Goal: Task Accomplishment & Management: Use online tool/utility

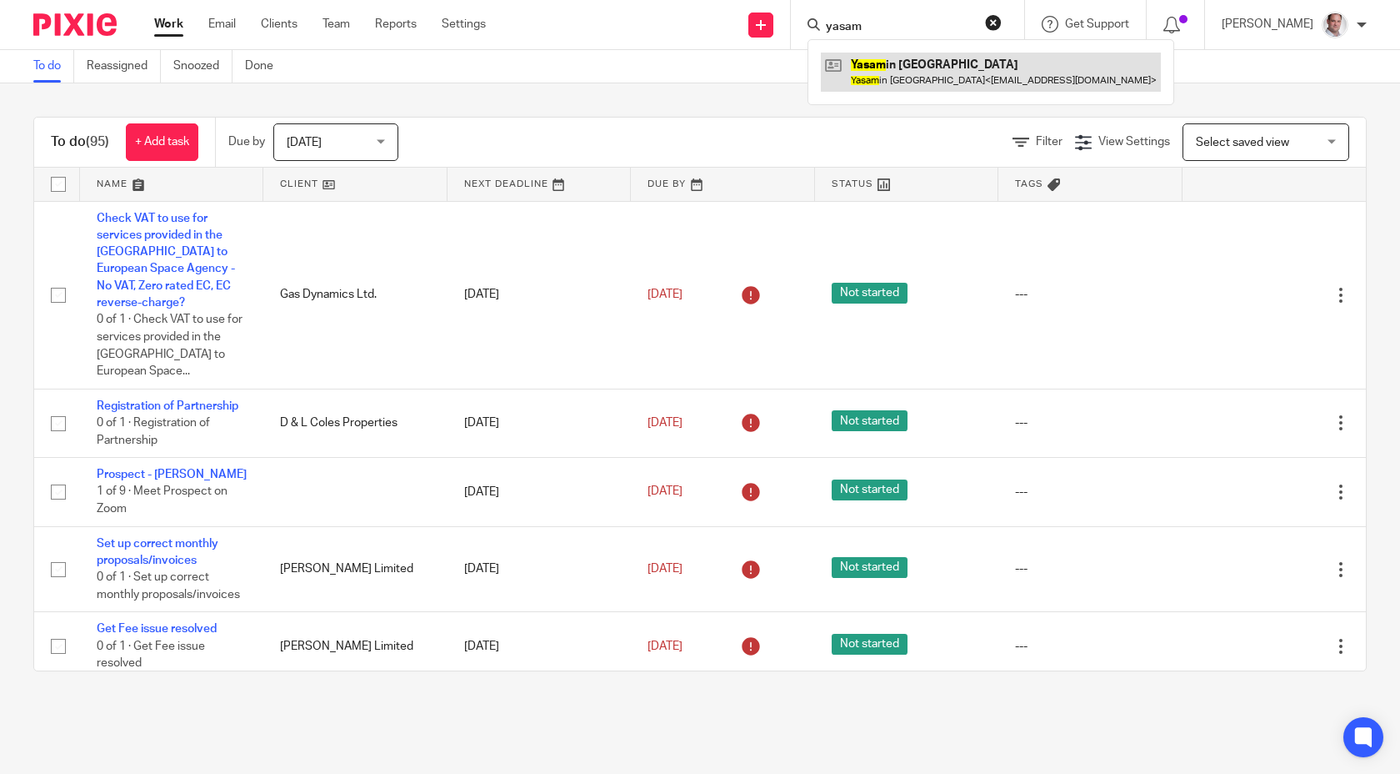
type input "yasam"
click at [977, 72] on link at bounding box center [991, 72] width 340 height 38
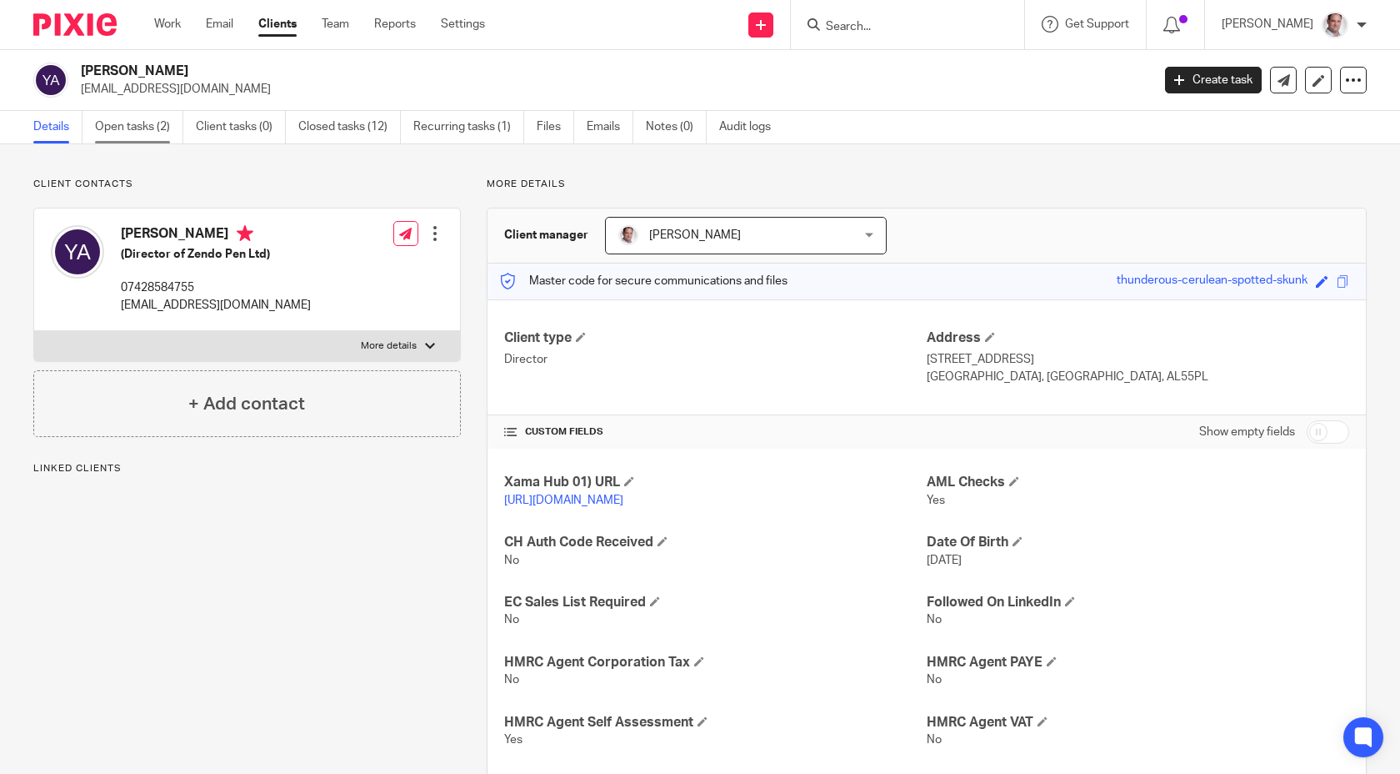
click at [130, 128] on link "Open tasks (2)" at bounding box center [139, 127] width 88 height 33
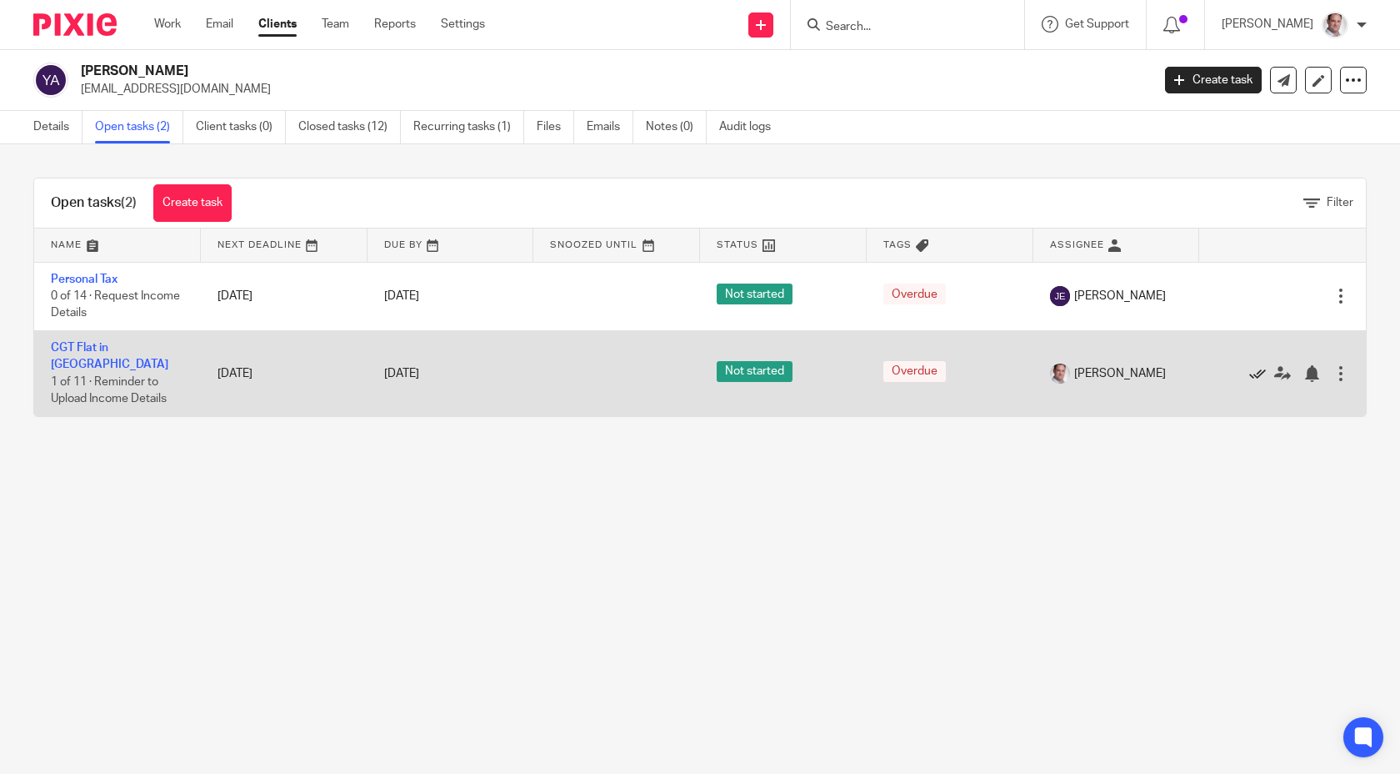
click at [1260, 368] on icon at bounding box center [1258, 373] width 17 height 17
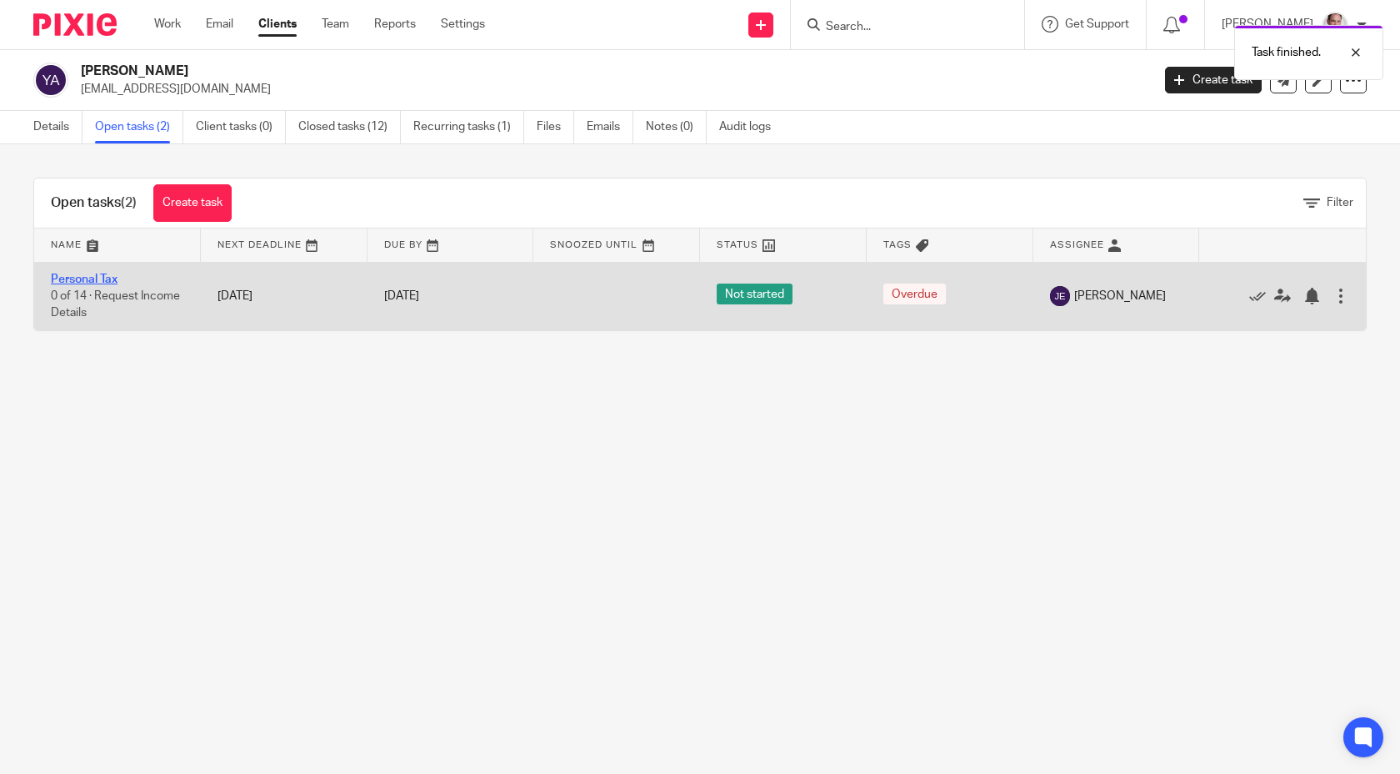
click at [70, 279] on link "Personal Tax" at bounding box center [84, 279] width 67 height 12
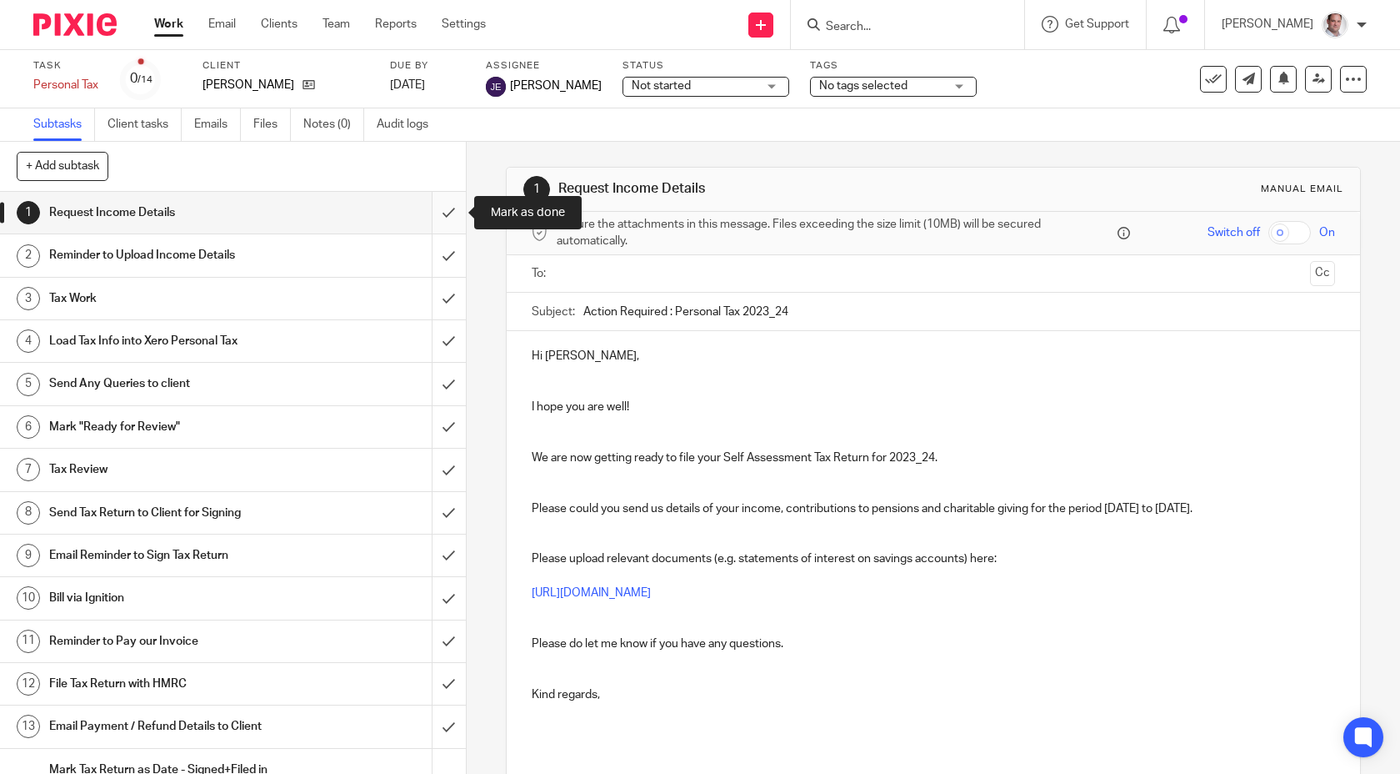
click at [448, 213] on input "submit" at bounding box center [233, 213] width 466 height 42
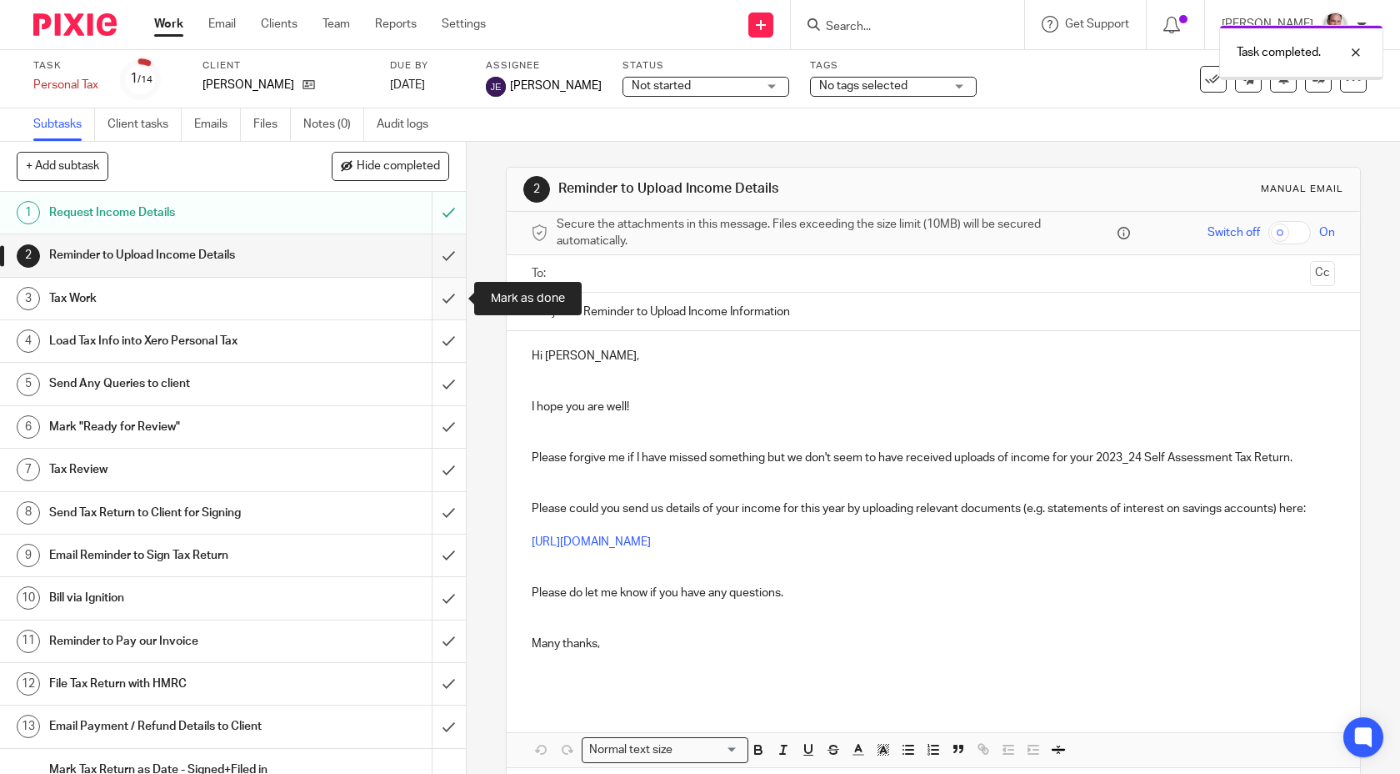
click at [447, 293] on input "submit" at bounding box center [233, 299] width 466 height 42
click at [447, 337] on input "submit" at bounding box center [233, 341] width 466 height 42
click at [448, 83] on link "23 Jun 2025" at bounding box center [427, 86] width 75 height 18
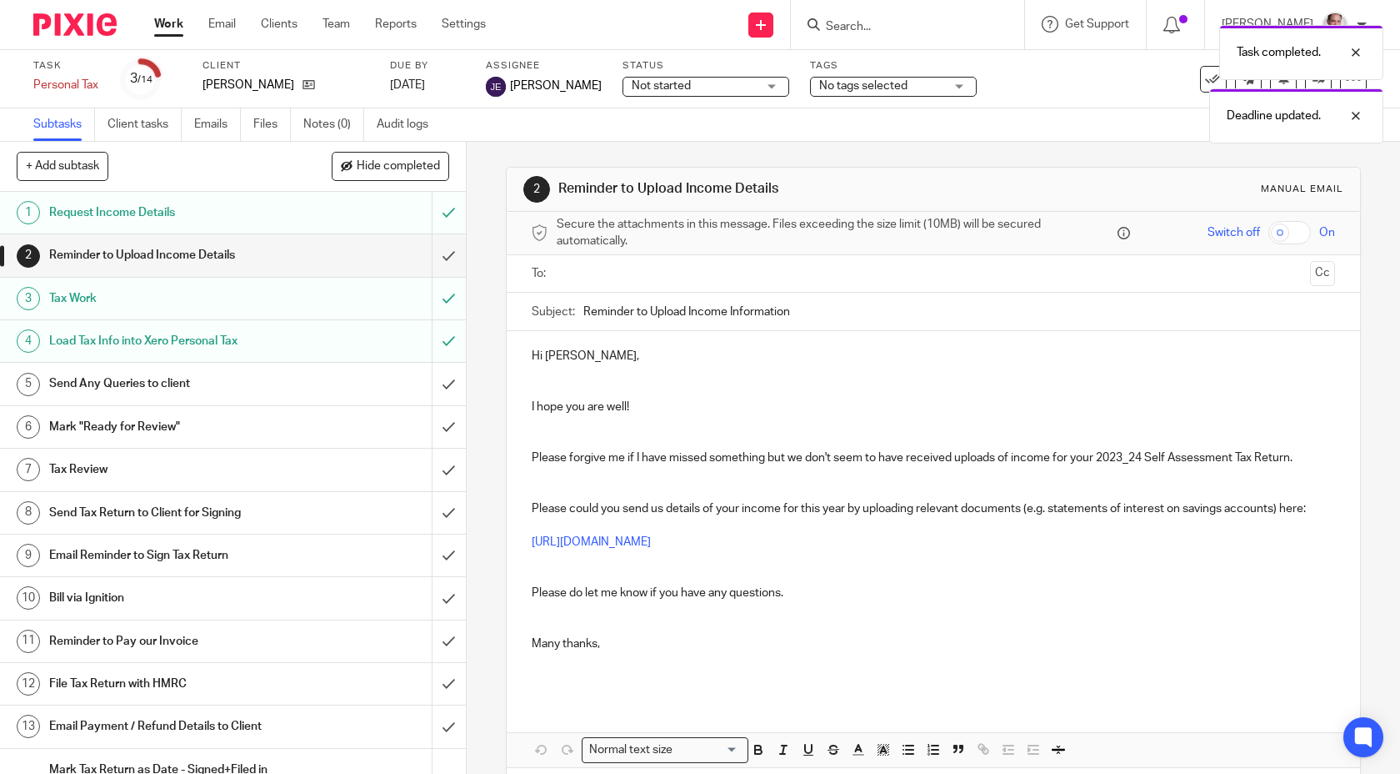
click at [558, 91] on span "Jade Eveleigh" at bounding box center [556, 86] width 92 height 17
click at [1355, 116] on body "Work Email Clients Team Reports Settings Work Email Clients Team Reports Settin…" at bounding box center [700, 387] width 1400 height 774
click at [1361, 48] on div at bounding box center [1343, 53] width 45 height 20
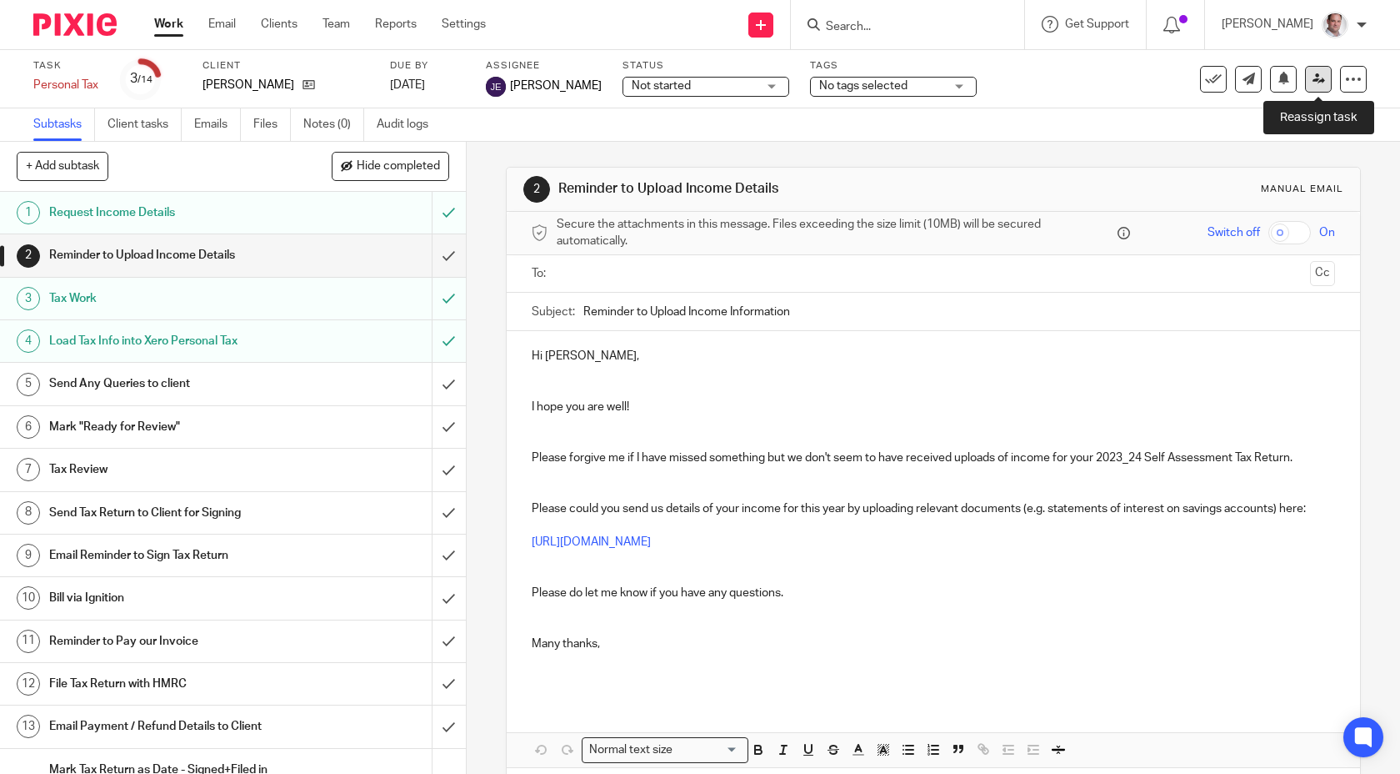
click at [1318, 82] on icon at bounding box center [1319, 79] width 13 height 13
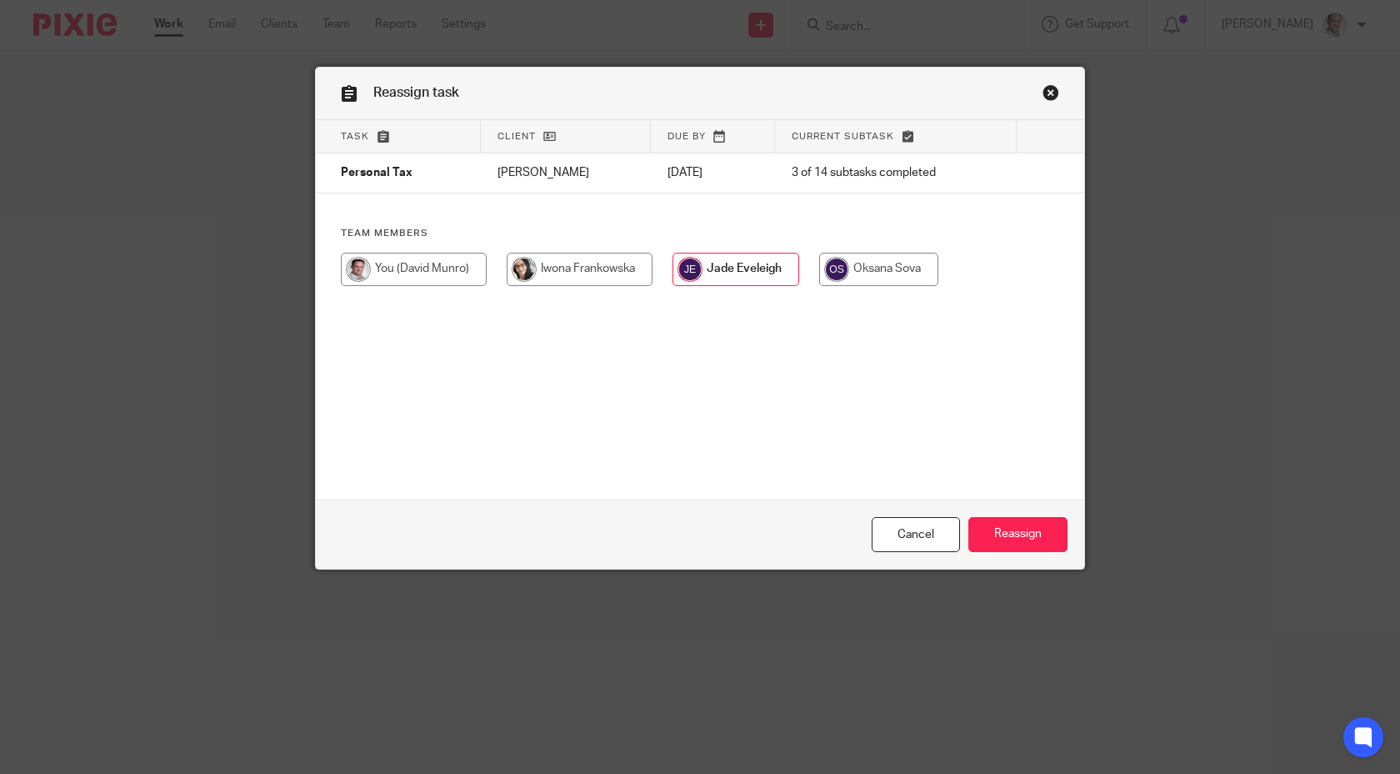
click at [449, 268] on input "radio" at bounding box center [414, 269] width 146 height 33
radio input "true"
click at [1004, 549] on input "Reassign" at bounding box center [1018, 535] width 99 height 36
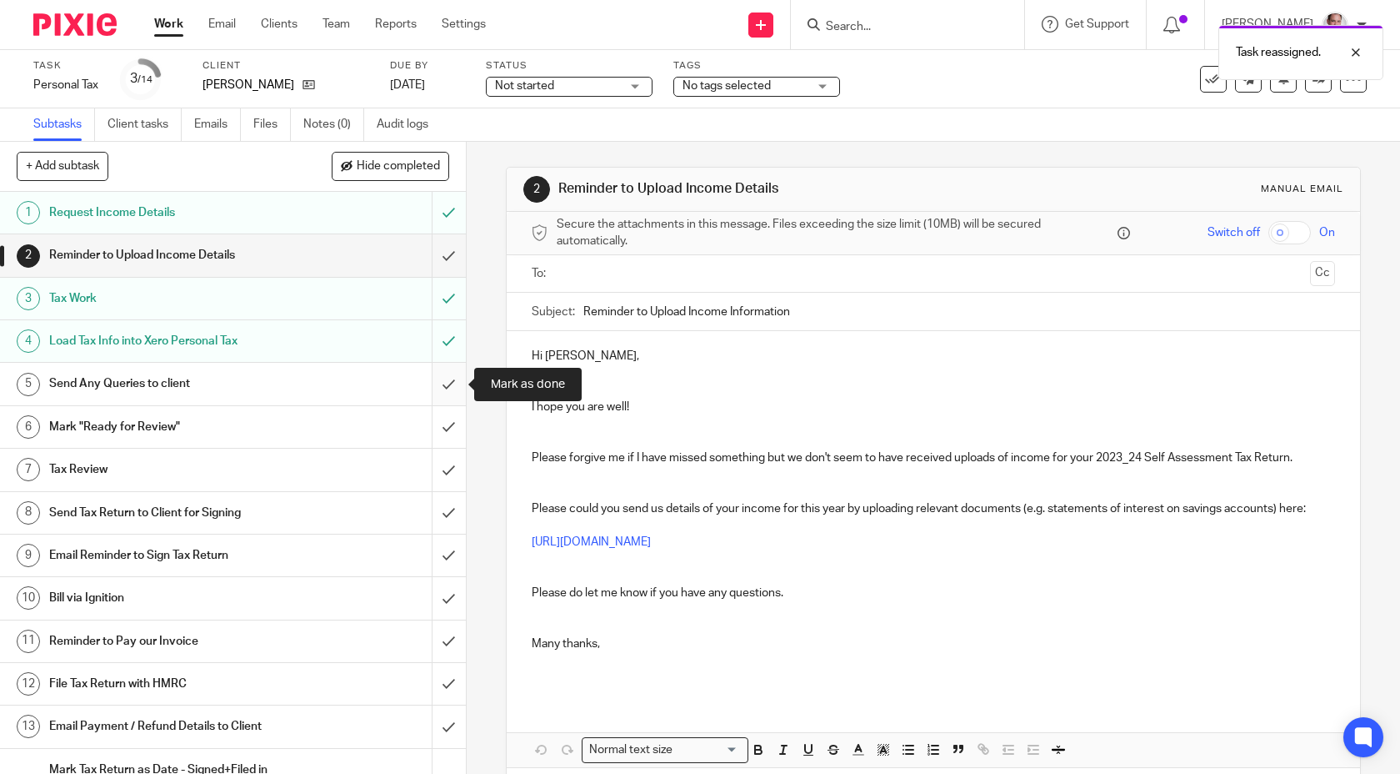
click at [448, 380] on input "submit" at bounding box center [233, 384] width 466 height 42
click at [447, 462] on input "submit" at bounding box center [233, 469] width 466 height 42
click at [453, 506] on input "submit" at bounding box center [233, 513] width 466 height 42
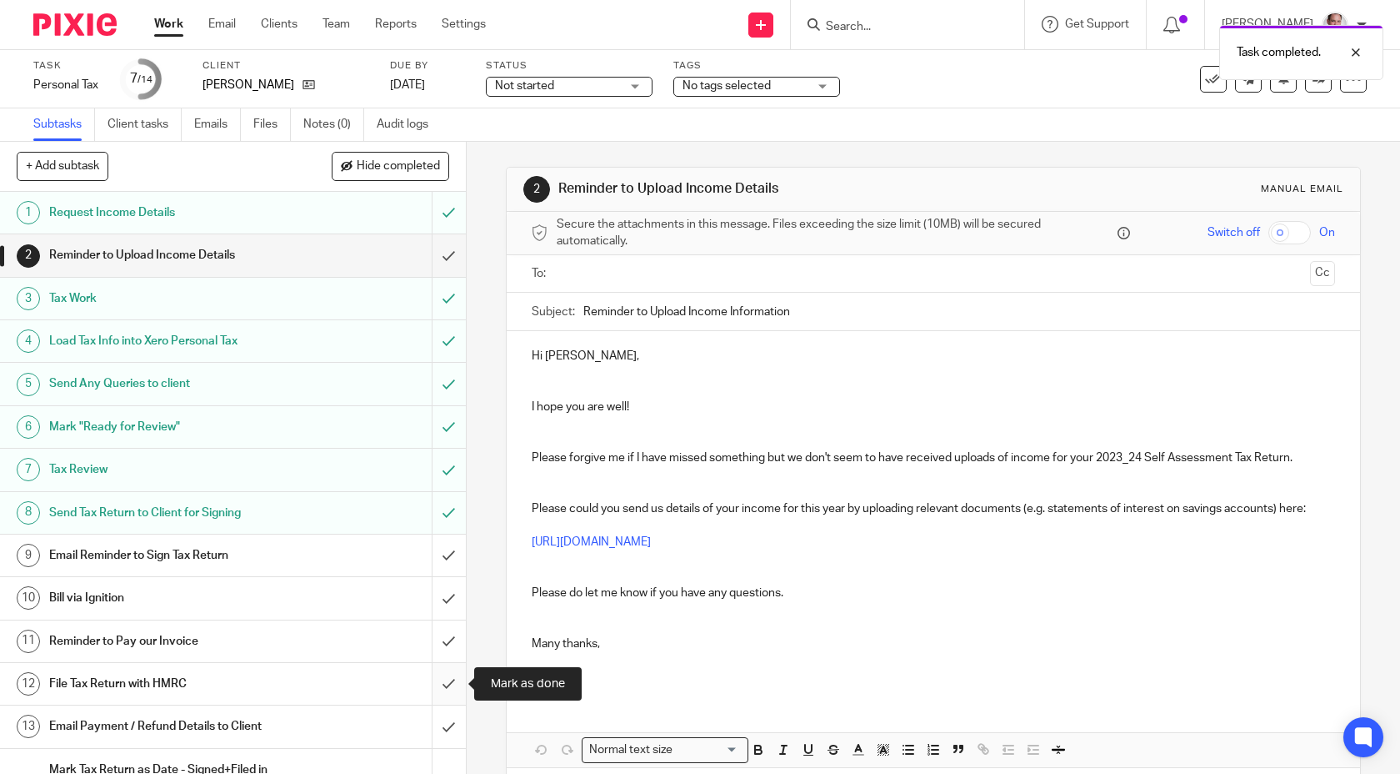
click at [448, 683] on input "submit" at bounding box center [233, 684] width 466 height 42
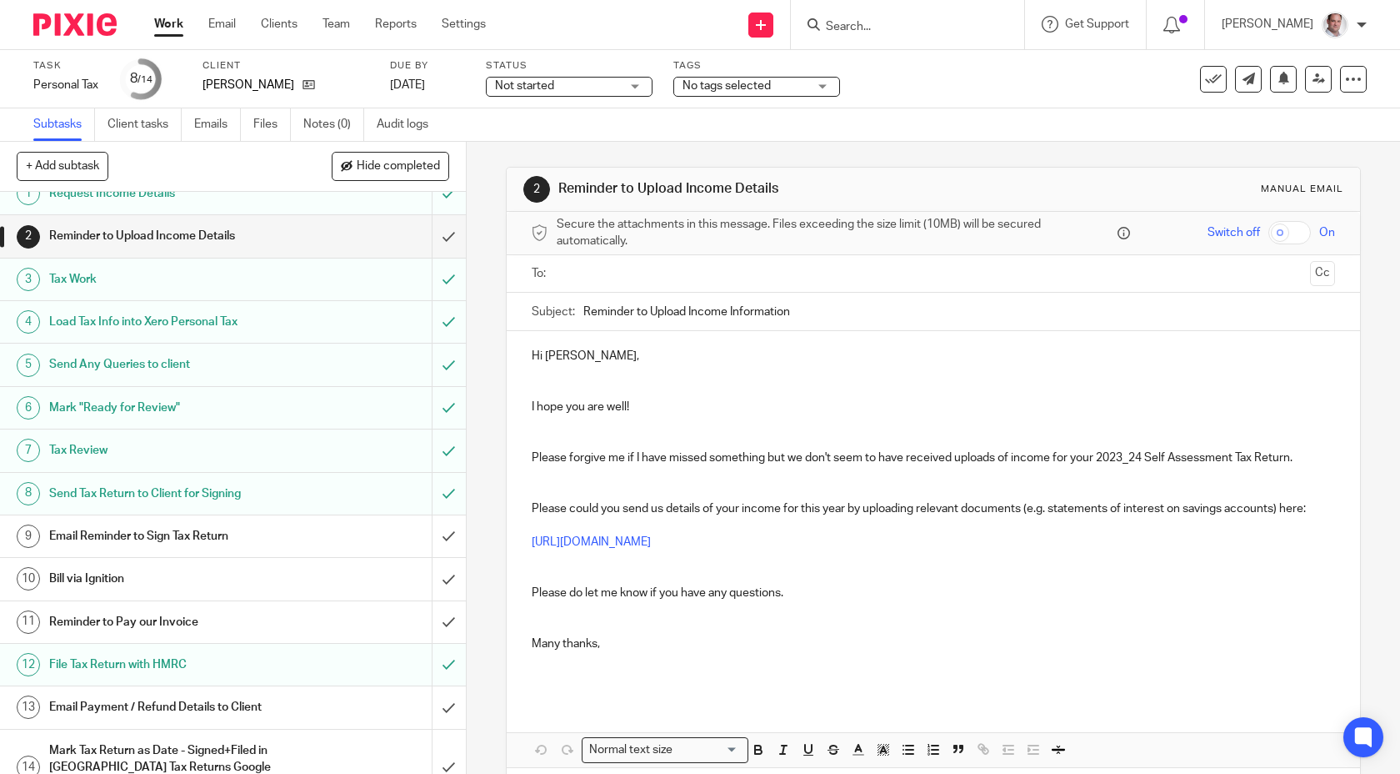
scroll to position [34, 0]
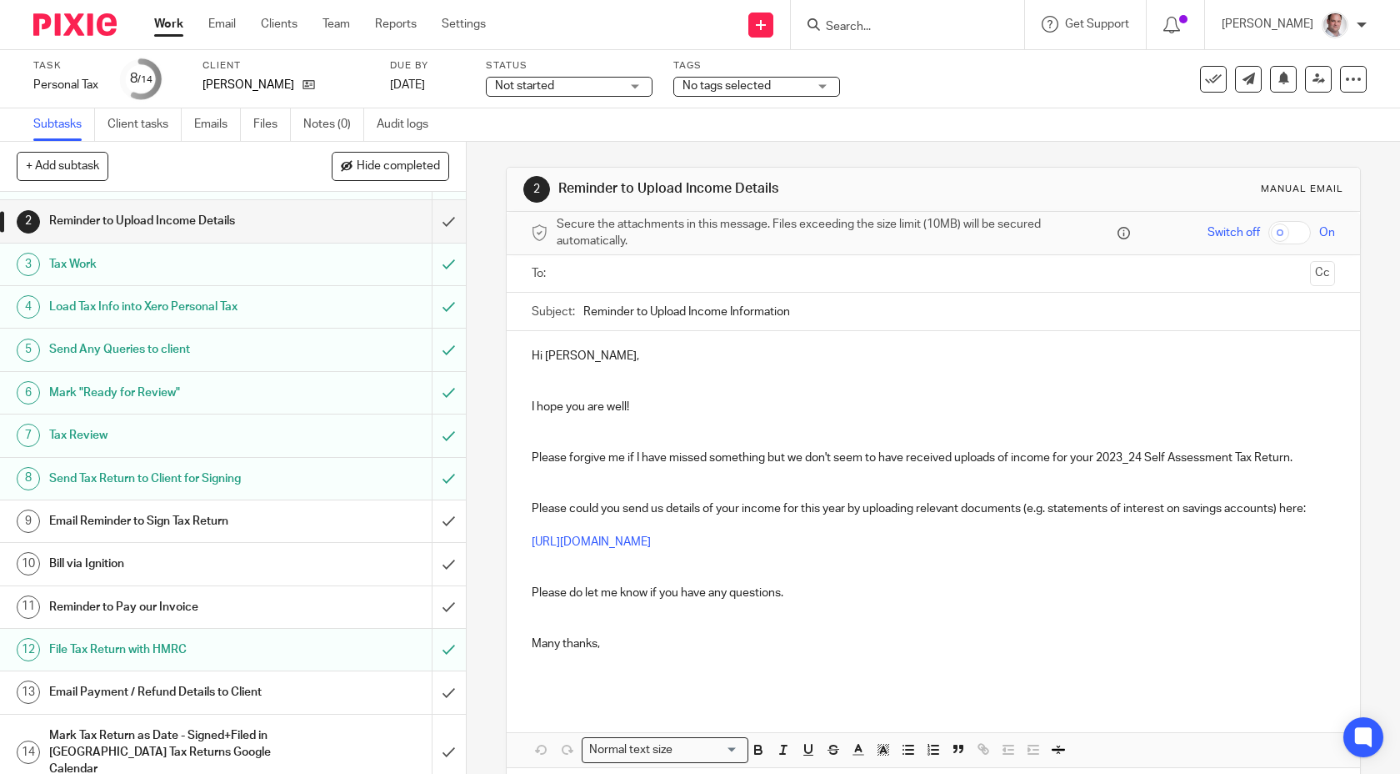
click at [231, 690] on h1 "Email Payment / Refund Details to Client" at bounding box center [171, 691] width 244 height 25
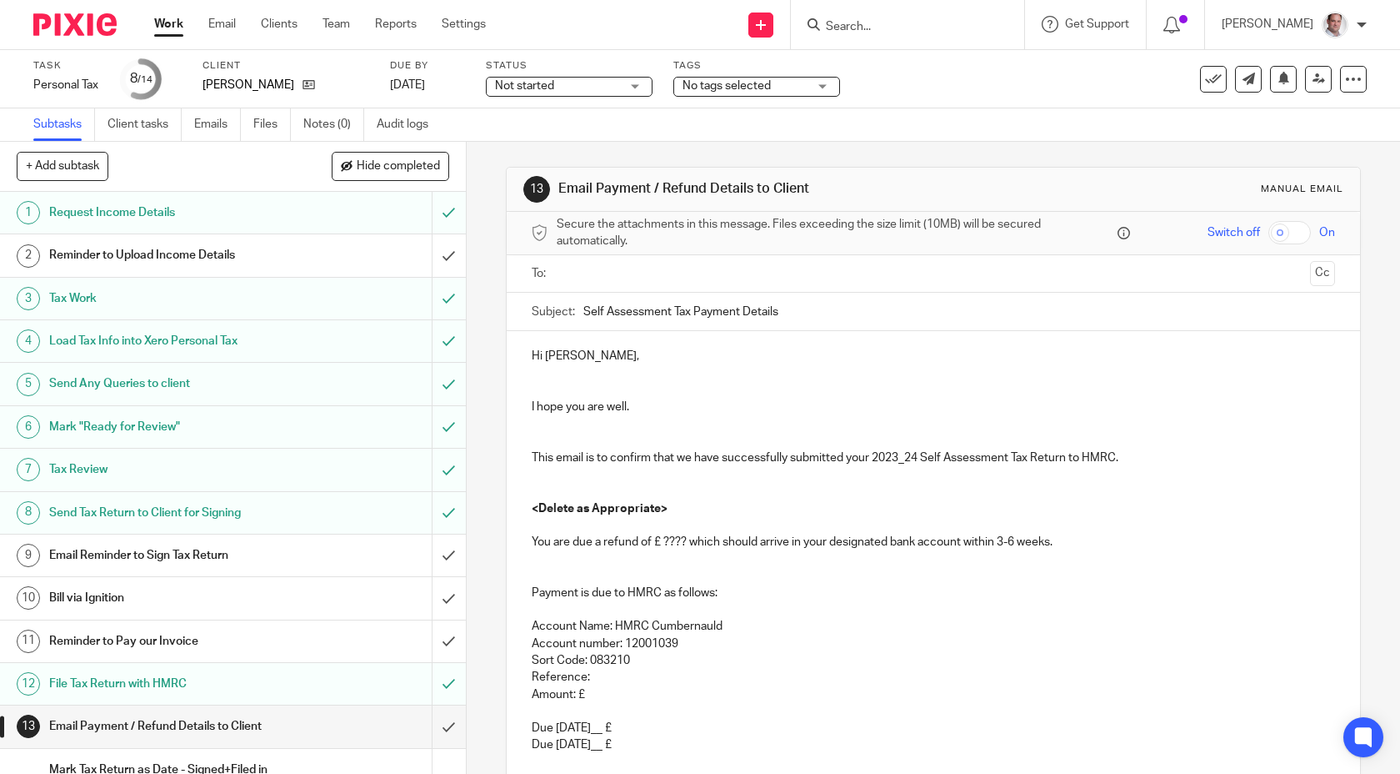
click at [579, 273] on input "text" at bounding box center [933, 273] width 741 height 19
click at [581, 311] on div "Subject: Self Assessment Tax Payment Details" at bounding box center [934, 316] width 804 height 38
drag, startPoint x: 585, startPoint y: 314, endPoint x: 590, endPoint y: 353, distance: 38.7
click at [585, 314] on input "Self Assessment Tax Payment Details" at bounding box center [960, 316] width 753 height 38
type input "2024_25 Self Assessment Tax Payment Details"
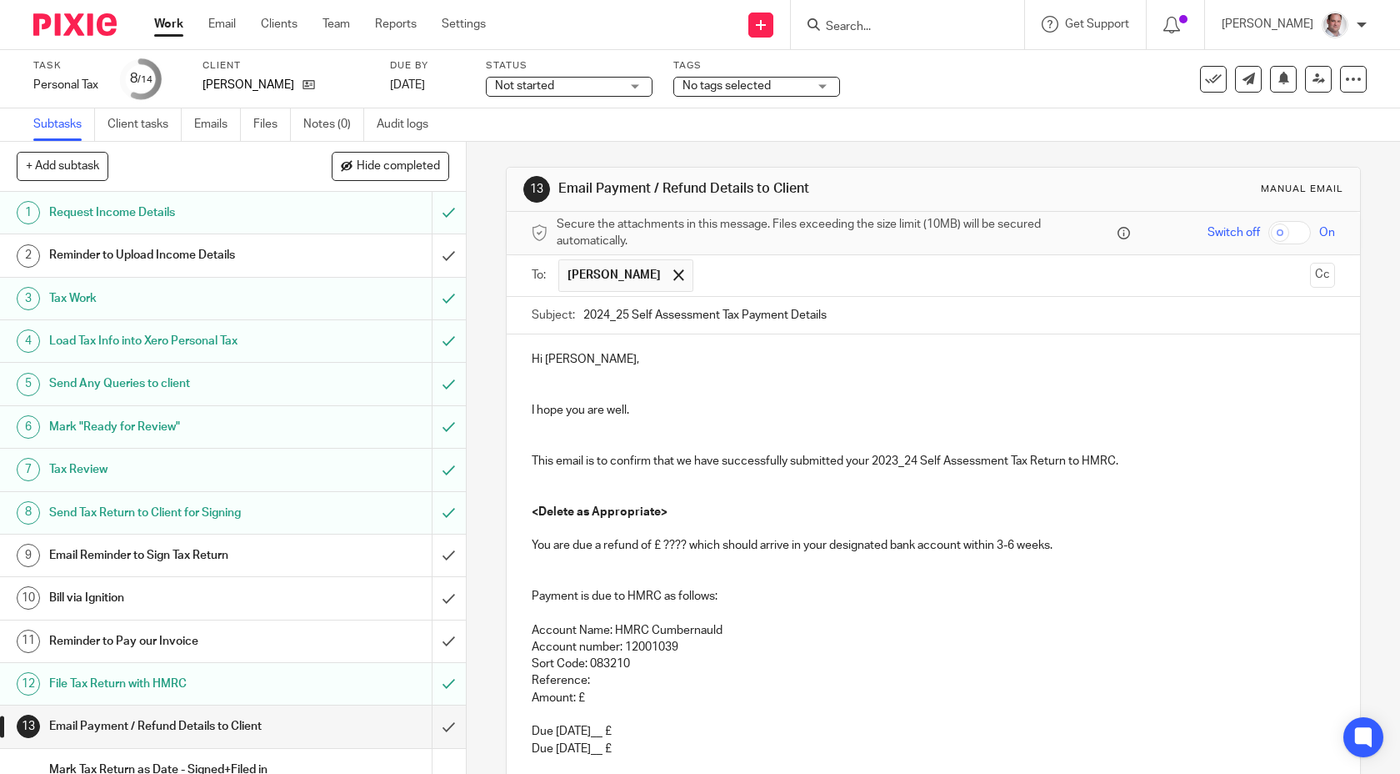
click at [898, 465] on p "This email is to confirm that we have successfully submitted your 2023_24 Self …" at bounding box center [934, 461] width 804 height 17
drag, startPoint x: 575, startPoint y: 482, endPoint x: 691, endPoint y: 508, distance: 118.7
click at [690, 511] on div "Hi Yasamin, I hope you are well. This email is to confirm that we have successf…" at bounding box center [934, 593] width 854 height 519
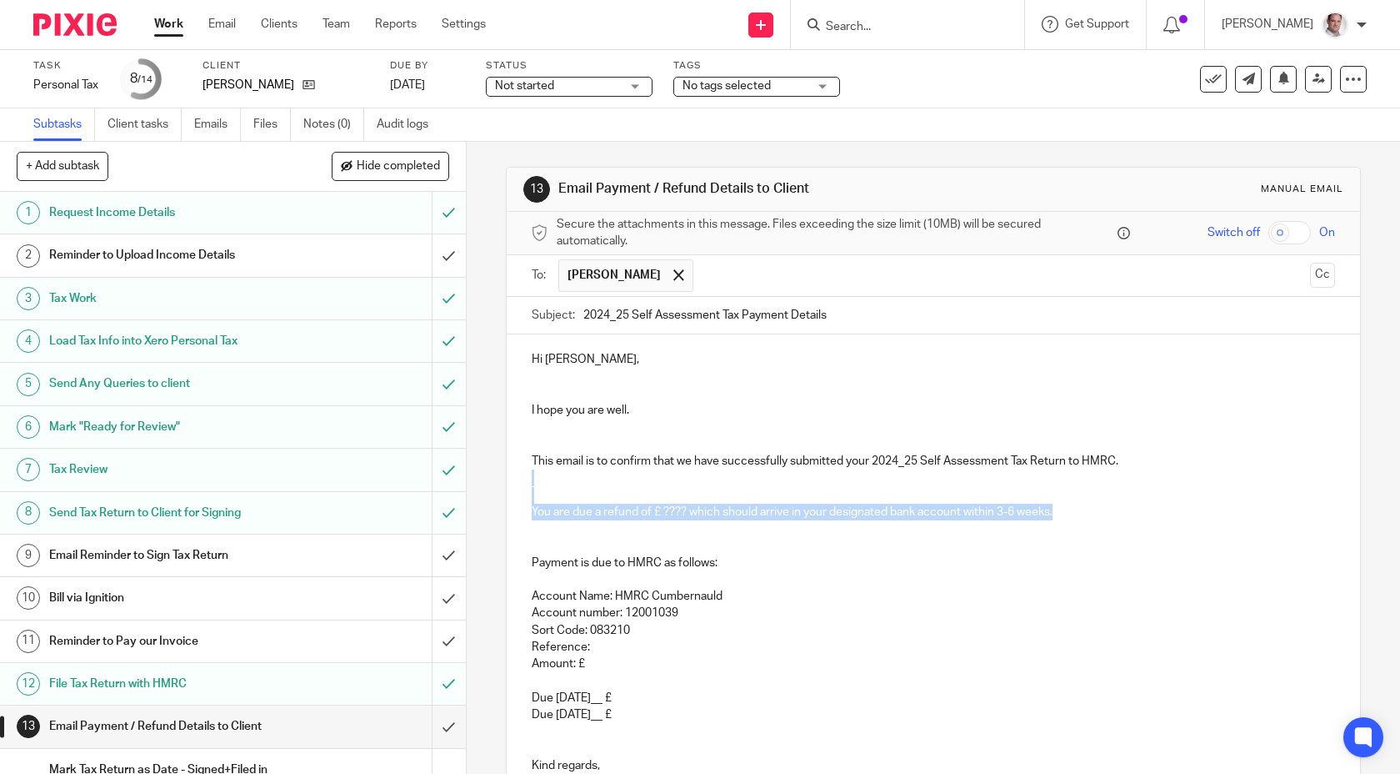
drag, startPoint x: 1091, startPoint y: 515, endPoint x: 531, endPoint y: 476, distance: 561.6
click at [531, 476] on div "Hi Yasamin, I hope you are well. This email is to confirm that we have successf…" at bounding box center [934, 576] width 854 height 485
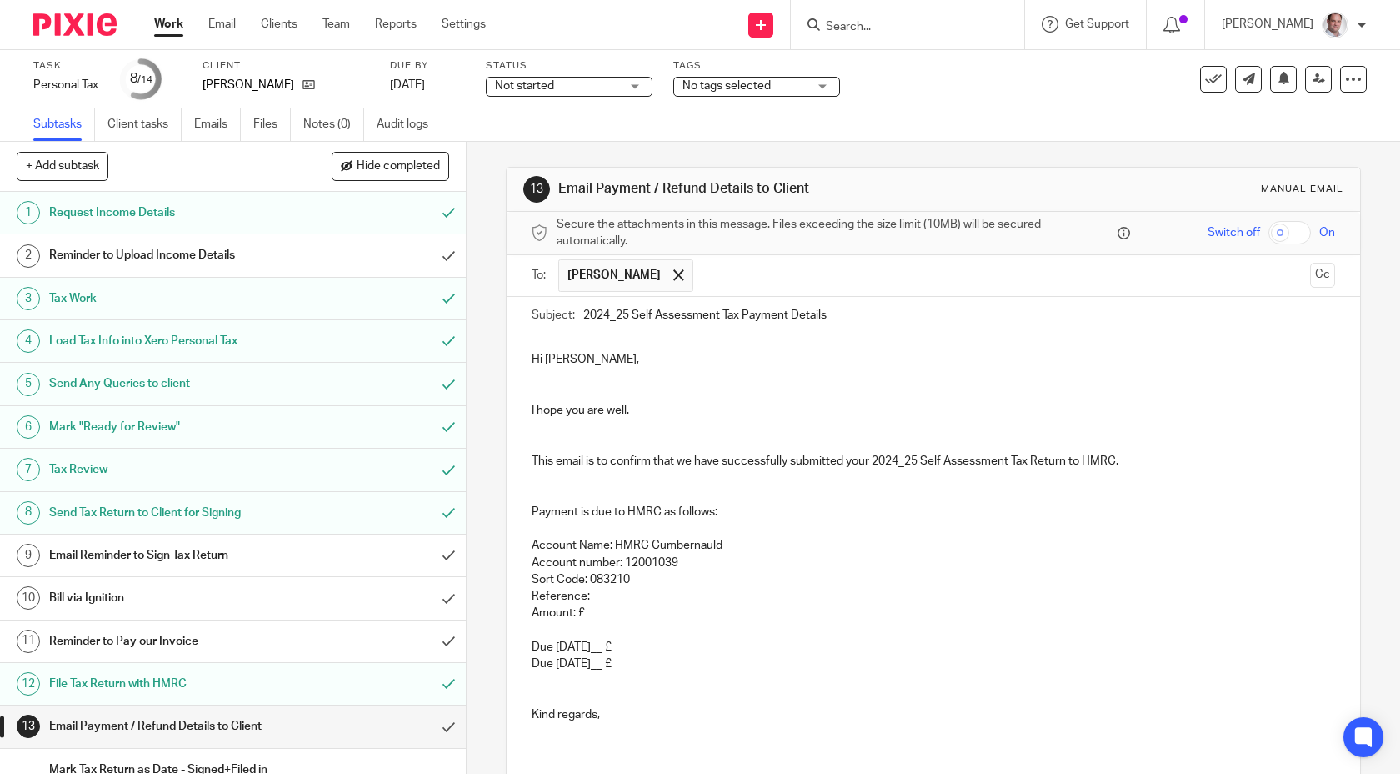
click at [610, 604] on p "Amount: £" at bounding box center [934, 612] width 804 height 17
click at [615, 592] on p "Reference:" at bounding box center [934, 596] width 804 height 17
click at [614, 616] on p "Amount: £" at bounding box center [934, 612] width 804 height 17
click at [630, 644] on p "Due 31 Jan 20__ £" at bounding box center [934, 647] width 804 height 17
drag, startPoint x: 654, startPoint y: 665, endPoint x: 611, endPoint y: 644, distance: 48.5
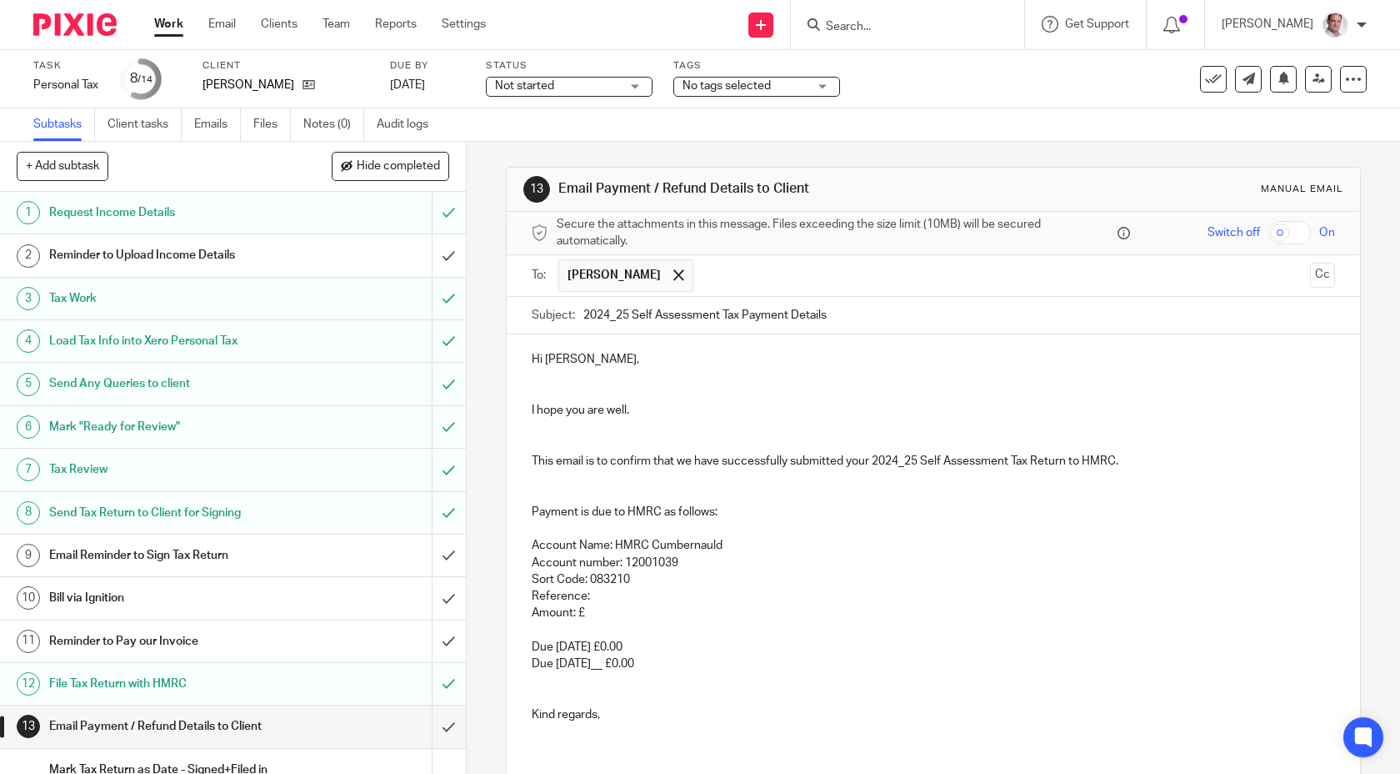
click at [611, 646] on div "Hi Yasamin, I hope you are well. This email is to confirm that we have successf…" at bounding box center [934, 551] width 854 height 434
click at [636, 585] on p "Sort Code: 083210" at bounding box center [934, 579] width 804 height 17
click at [628, 596] on p "Reference:" at bounding box center [934, 596] width 804 height 17
click at [591, 592] on p "Reference: 2821662354K" at bounding box center [934, 596] width 804 height 17
click at [756, 622] on p "Due 31 Jan 2026" at bounding box center [934, 630] width 804 height 17
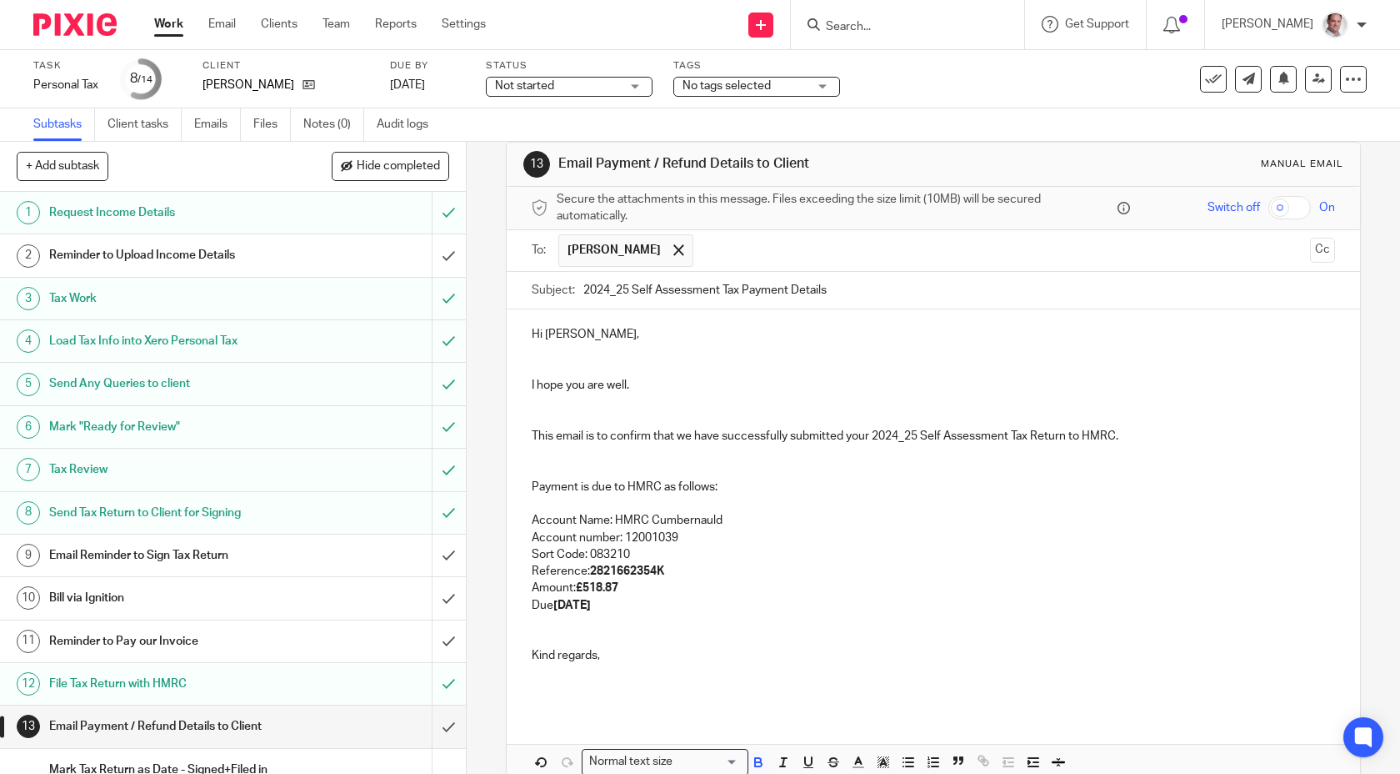
scroll to position [110, 0]
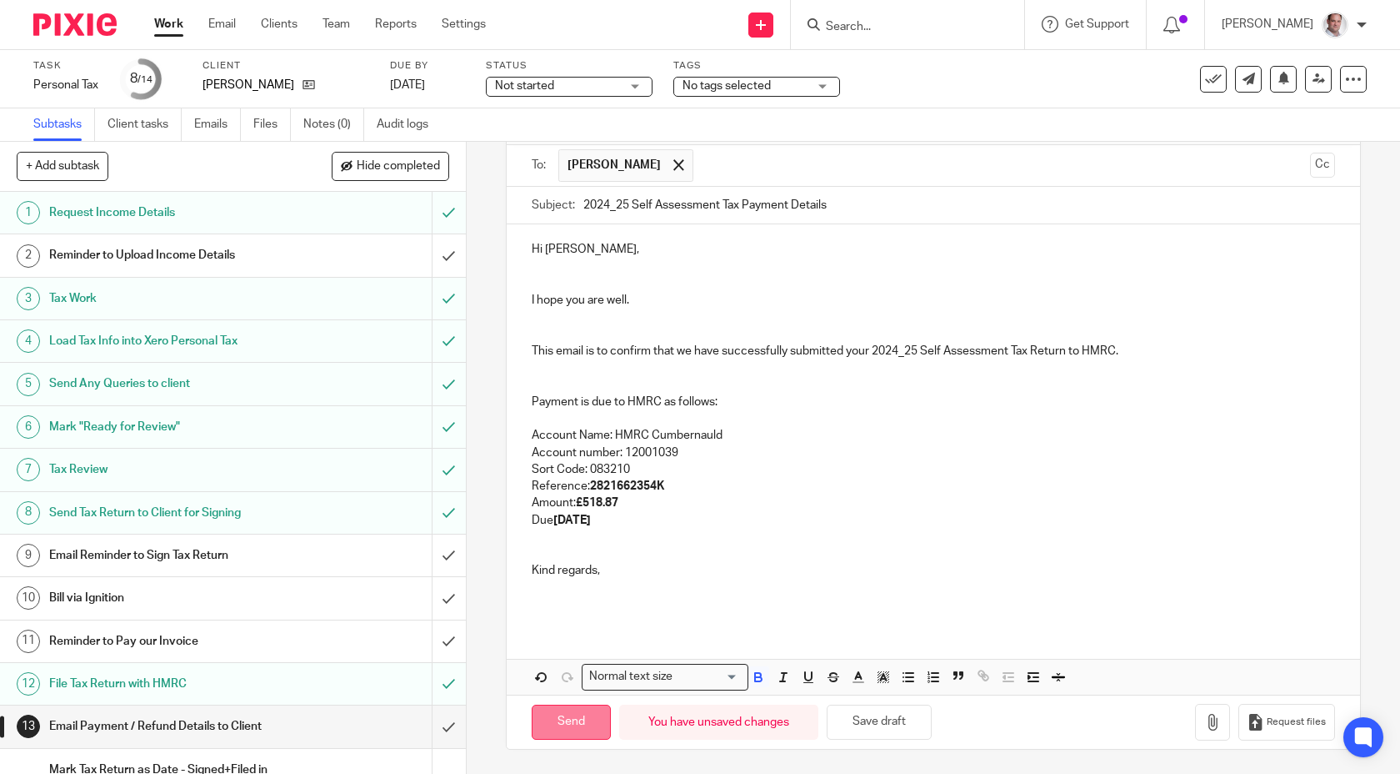
click at [569, 724] on input "Send" at bounding box center [571, 722] width 79 height 36
type input "Sent"
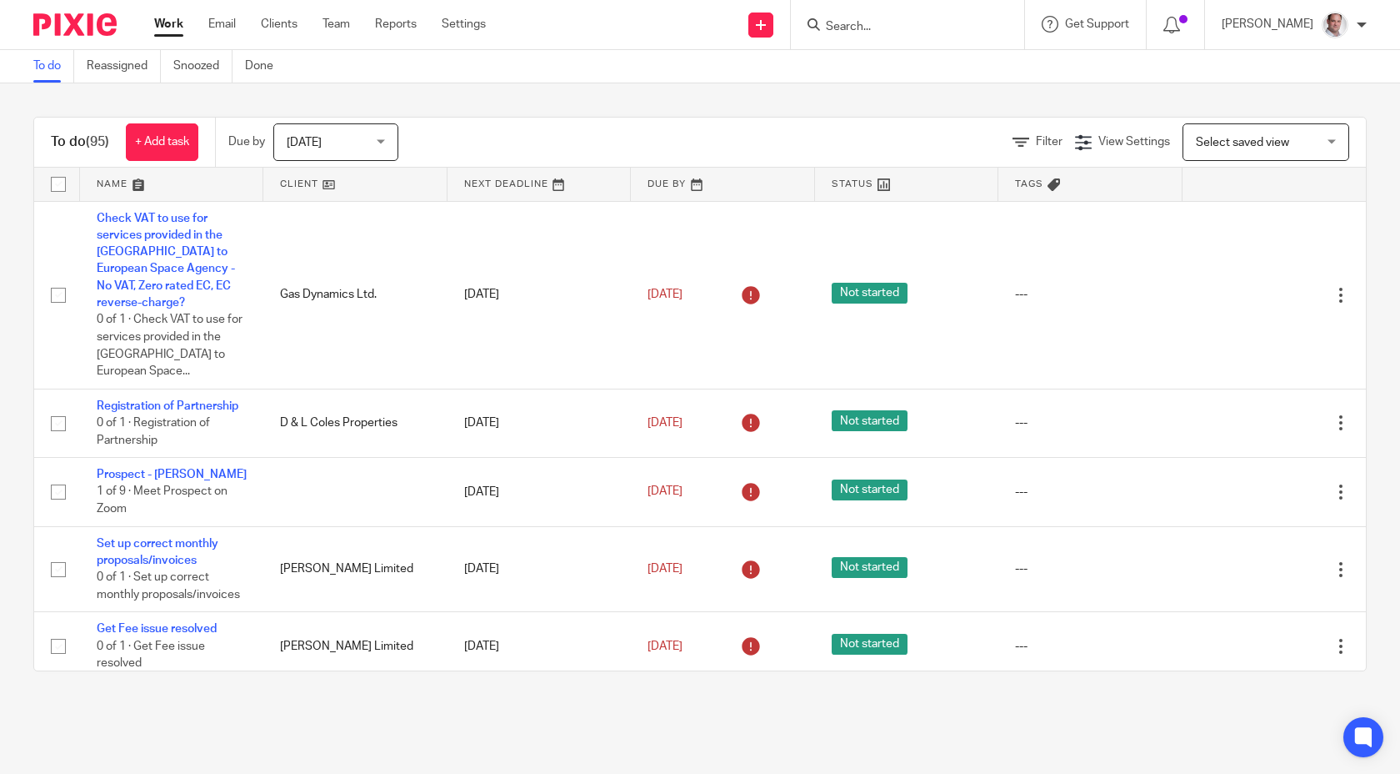
click at [919, 8] on div at bounding box center [907, 24] width 233 height 49
click at [919, 18] on form at bounding box center [913, 24] width 178 height 21
click at [887, 24] on input "Search" at bounding box center [899, 27] width 150 height 15
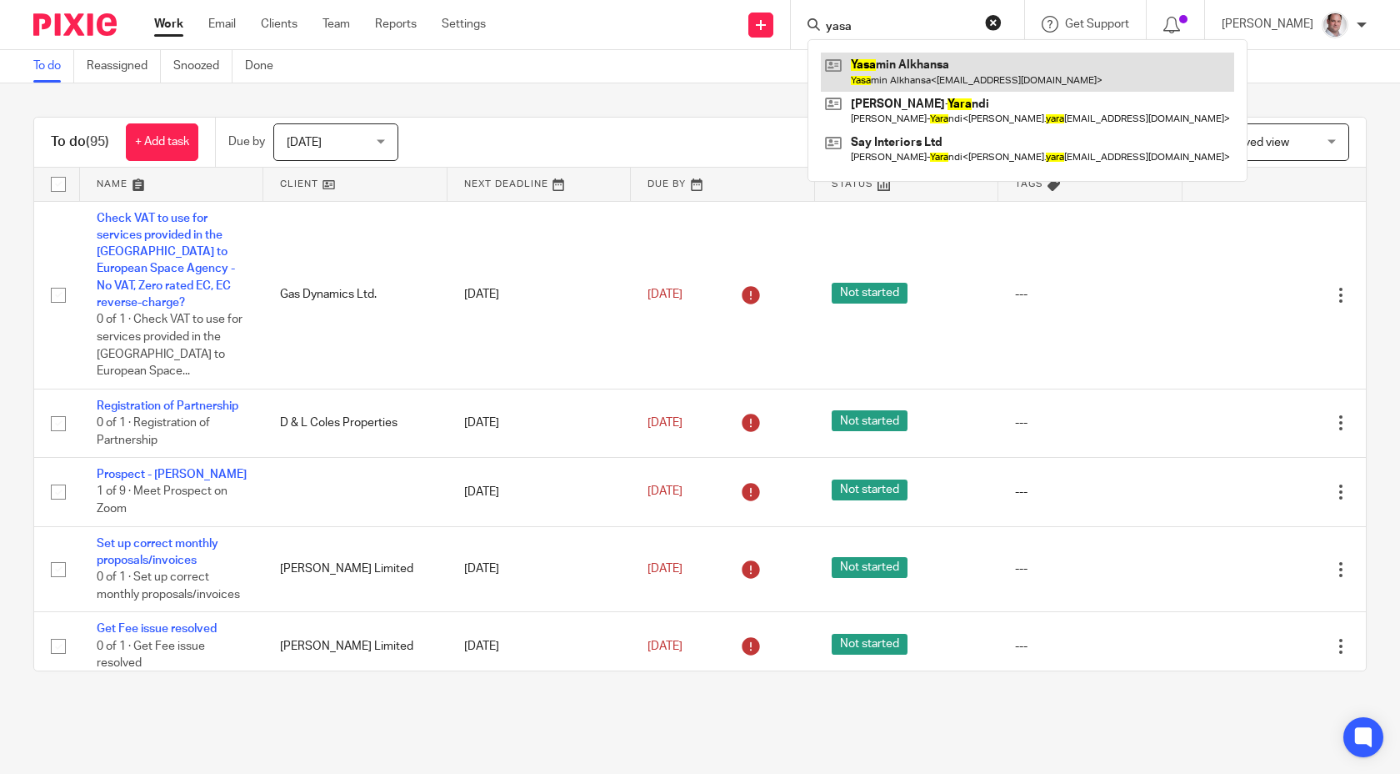
type input "yasa"
click at [908, 54] on link at bounding box center [1027, 72] width 413 height 38
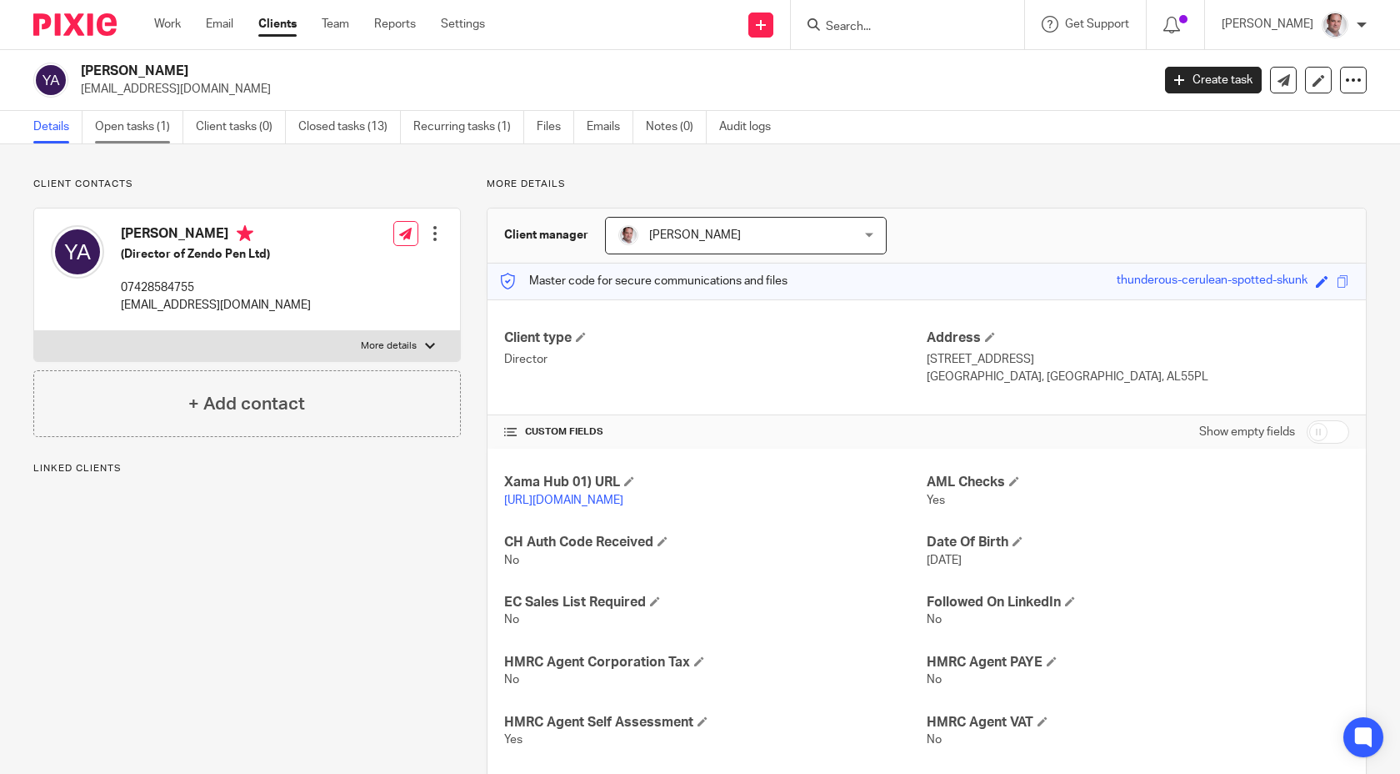
click at [149, 134] on link "Open tasks (1)" at bounding box center [139, 127] width 88 height 33
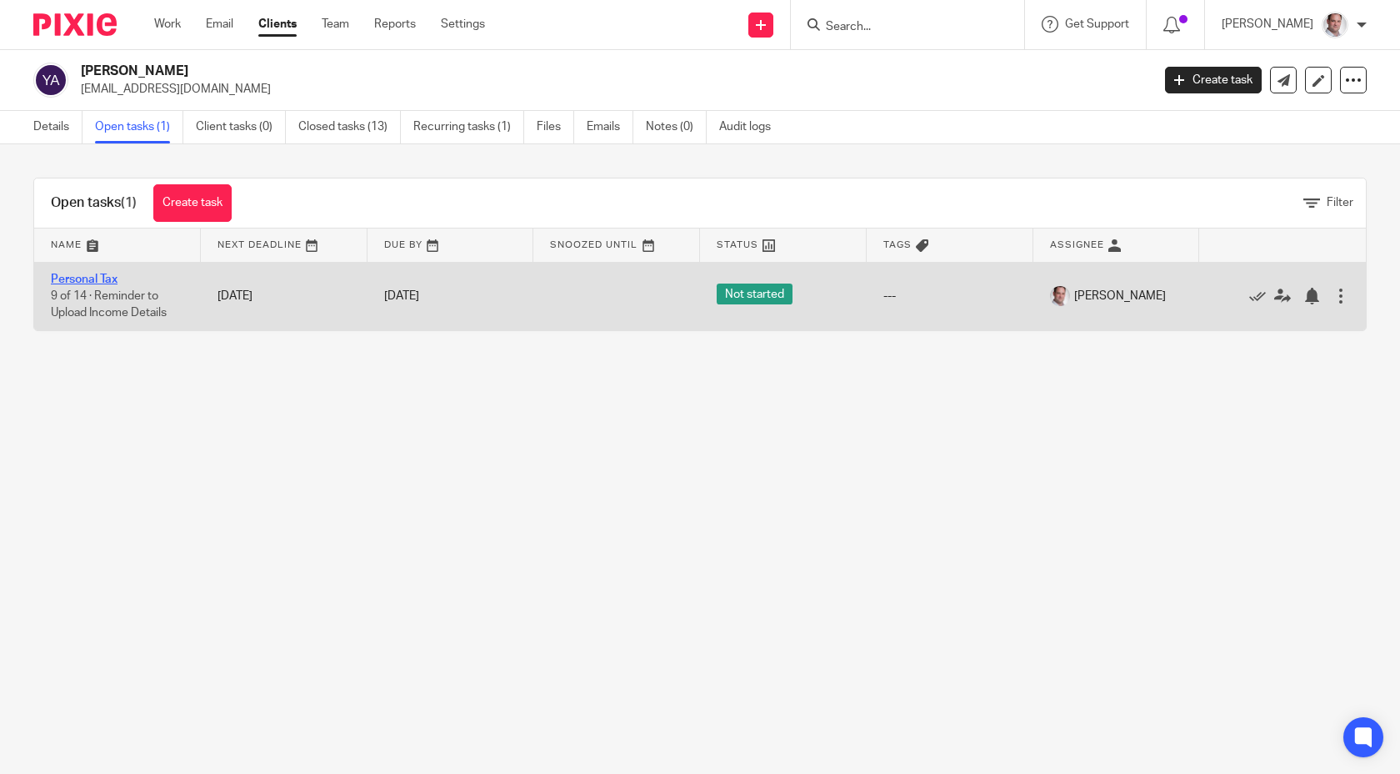
click at [108, 282] on link "Personal Tax" at bounding box center [84, 279] width 67 height 12
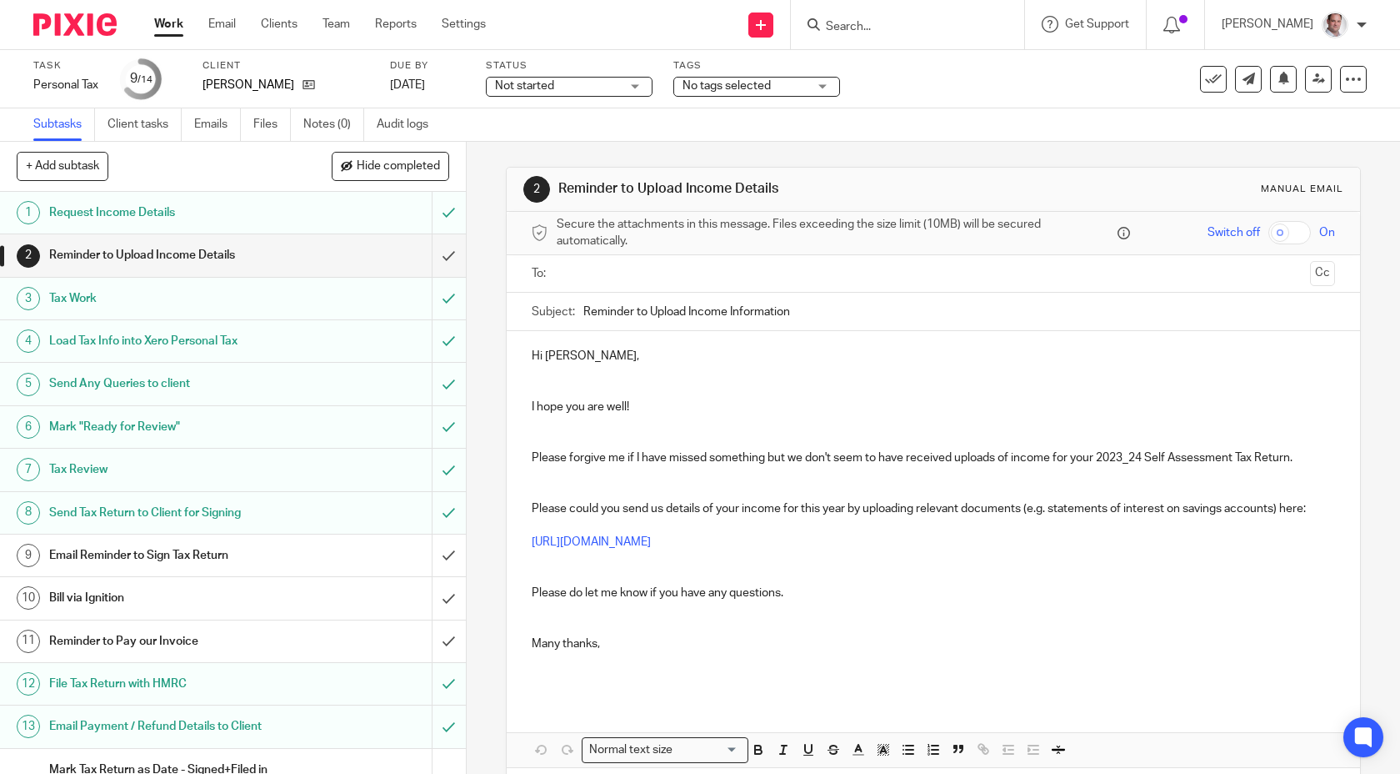
scroll to position [34, 0]
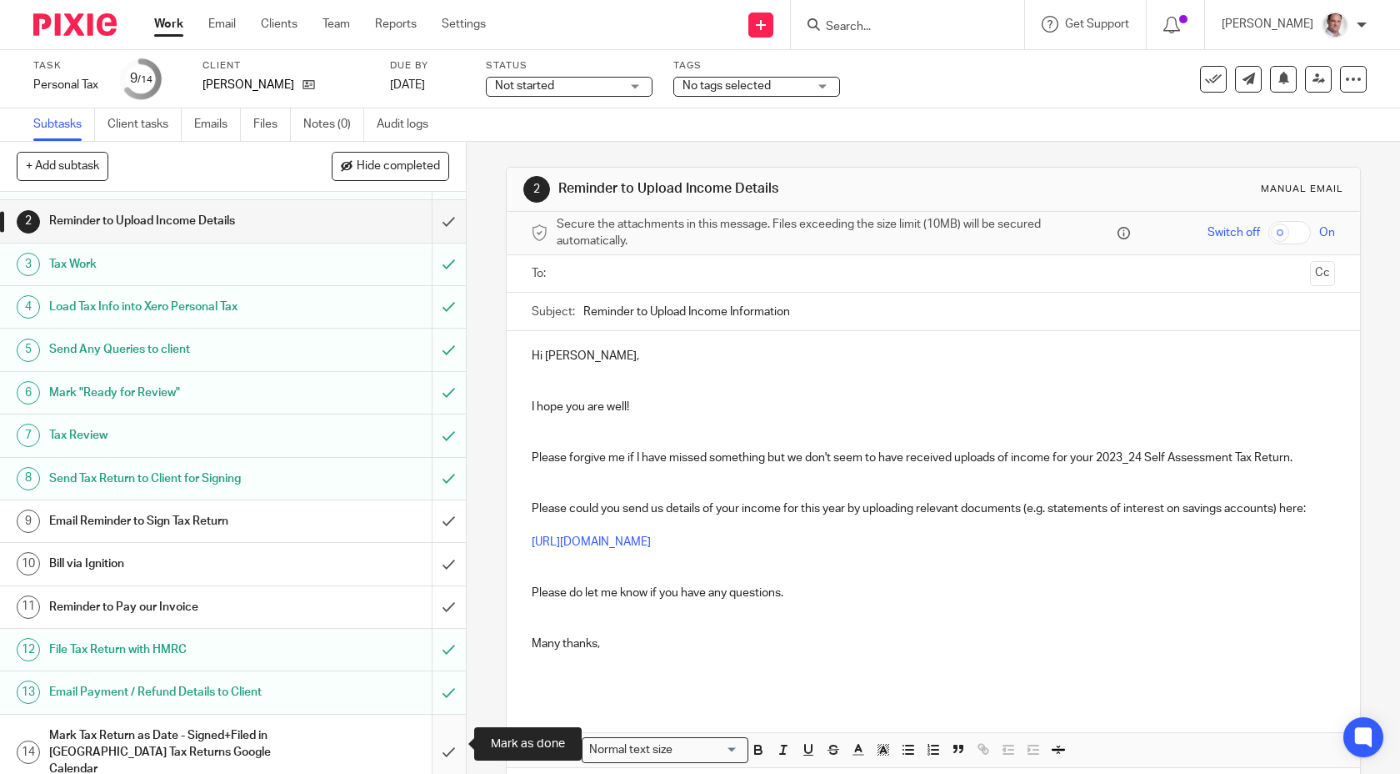
click at [447, 738] on input "submit" at bounding box center [233, 752] width 466 height 76
